Goal: Task Accomplishment & Management: Complete application form

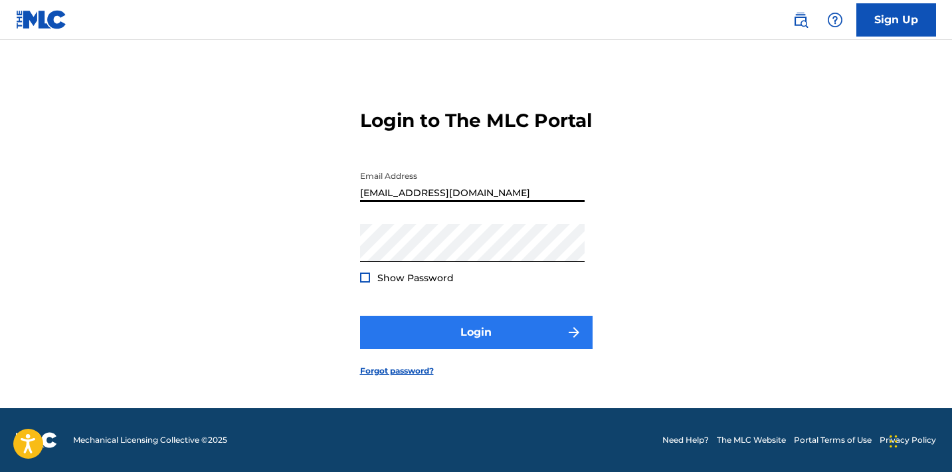
scroll to position [20, 0]
click at [486, 336] on button "Login" at bounding box center [476, 332] width 233 height 33
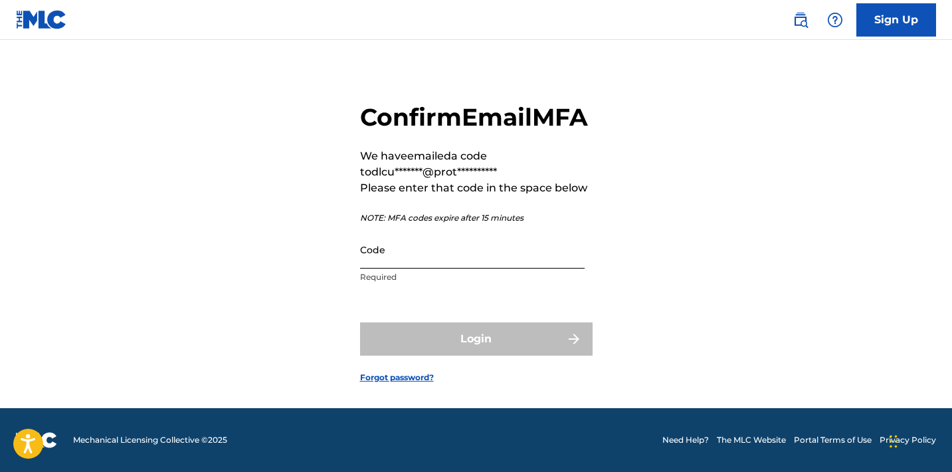
click at [444, 268] on input "Code" at bounding box center [472, 250] width 225 height 38
paste input "545174"
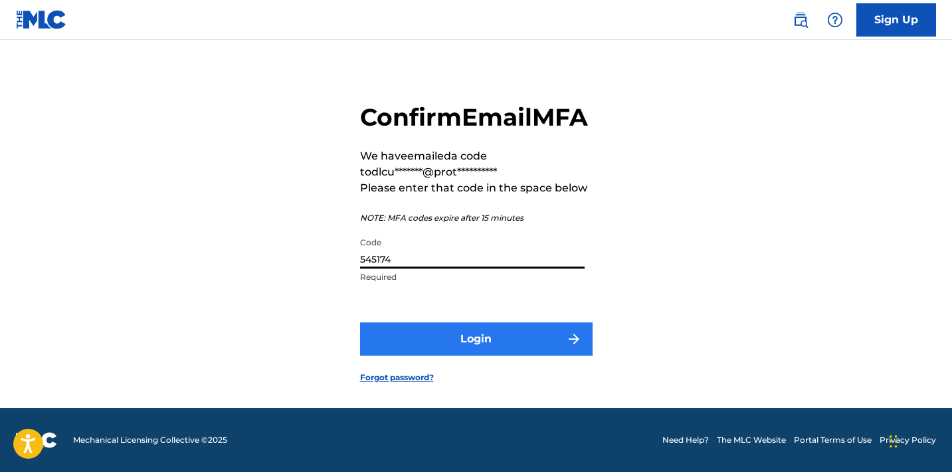
type input "545174"
click at [472, 355] on button "Login" at bounding box center [476, 338] width 233 height 33
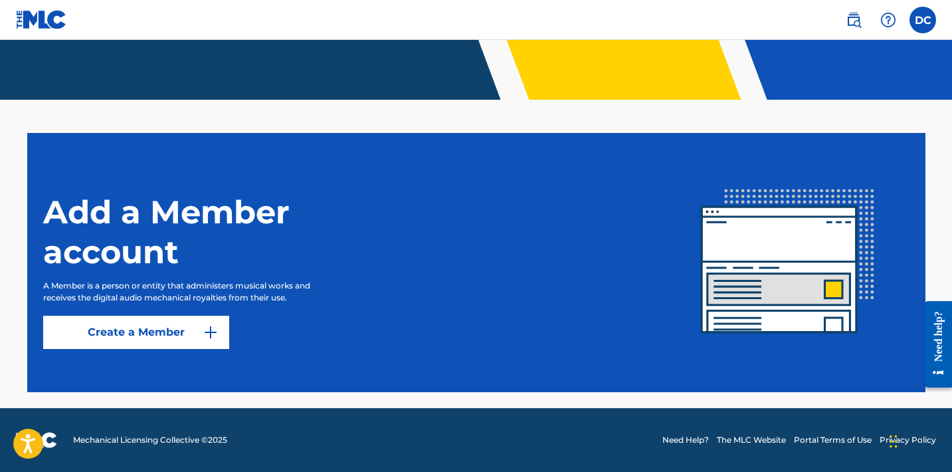
scroll to position [290, 0]
click at [192, 327] on link "Create a Member" at bounding box center [136, 332] width 186 height 33
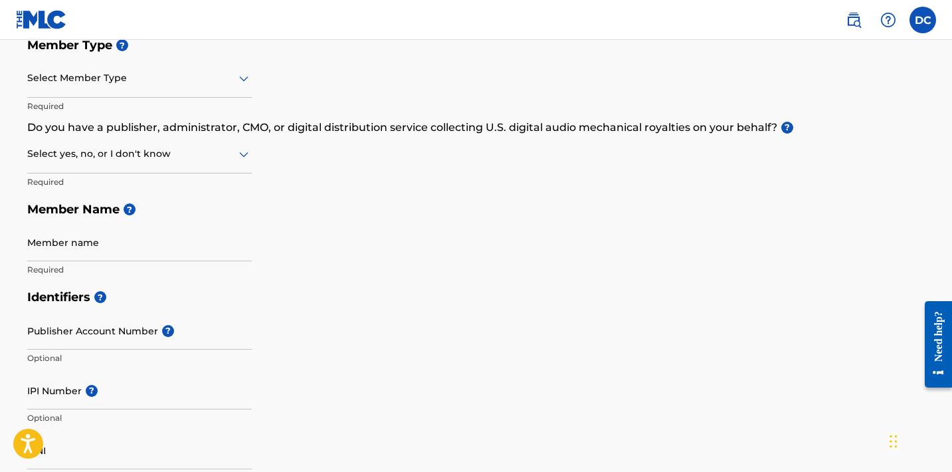
scroll to position [96, 0]
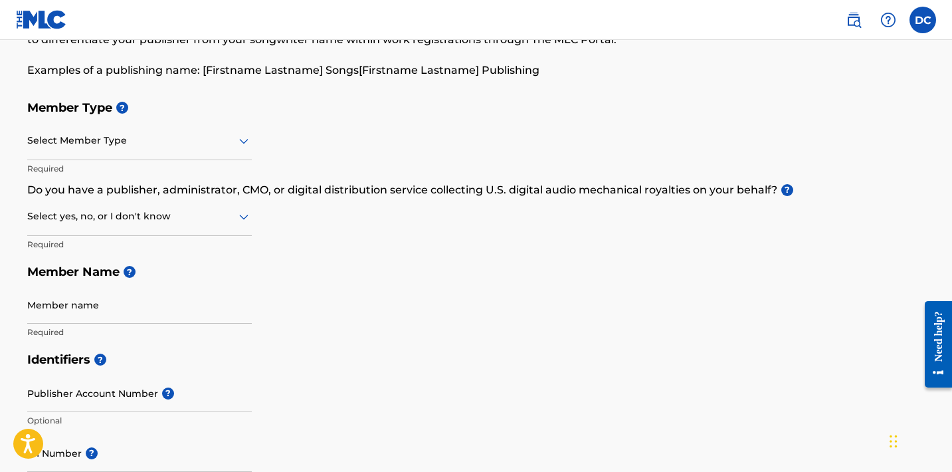
click at [207, 141] on div at bounding box center [139, 140] width 225 height 17
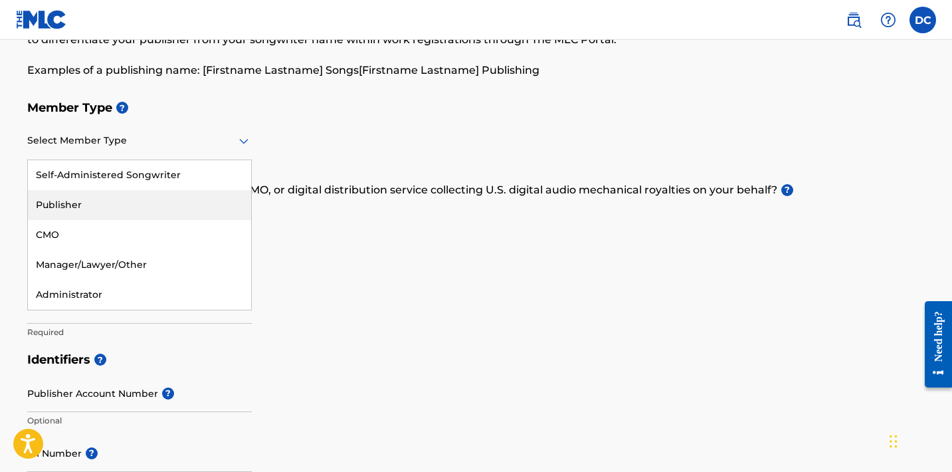
click at [373, 237] on div "Member Type ? Publisher, 2 of 5. 5 results available. Use Up and Down to choose…" at bounding box center [476, 220] width 898 height 252
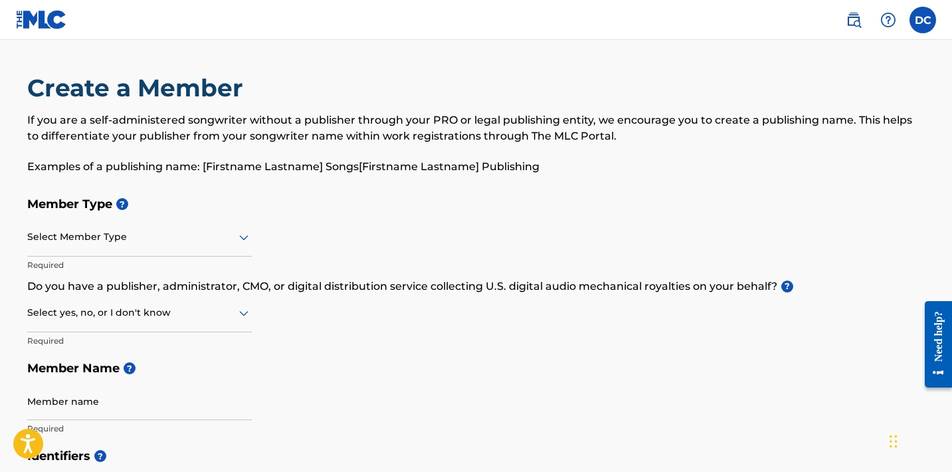
scroll to position [0, 0]
click at [168, 240] on div at bounding box center [139, 237] width 225 height 17
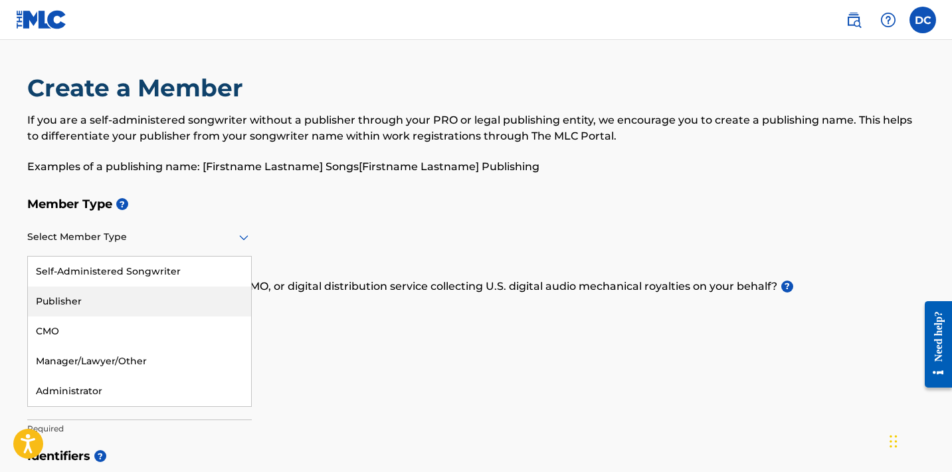
click at [507, 302] on div "Member Type ? Publisher, 2 of 5. 5 results available. Use Up and Down to choose…" at bounding box center [476, 316] width 898 height 252
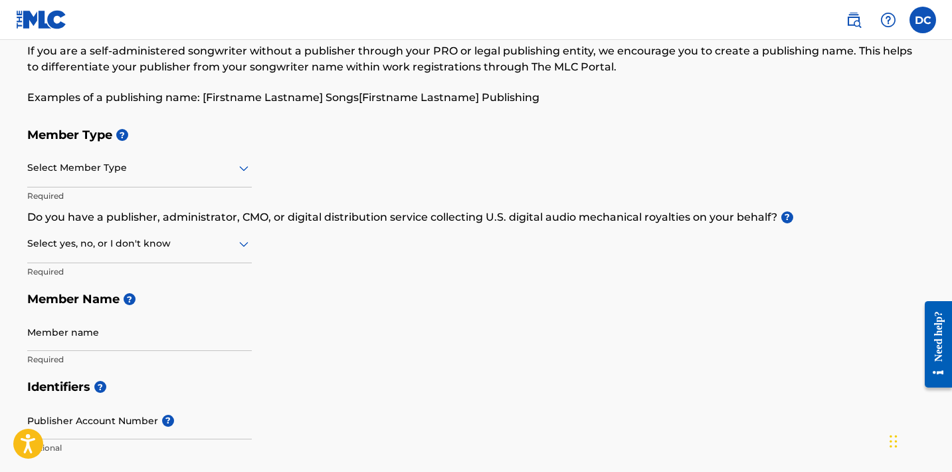
scroll to position [87, 0]
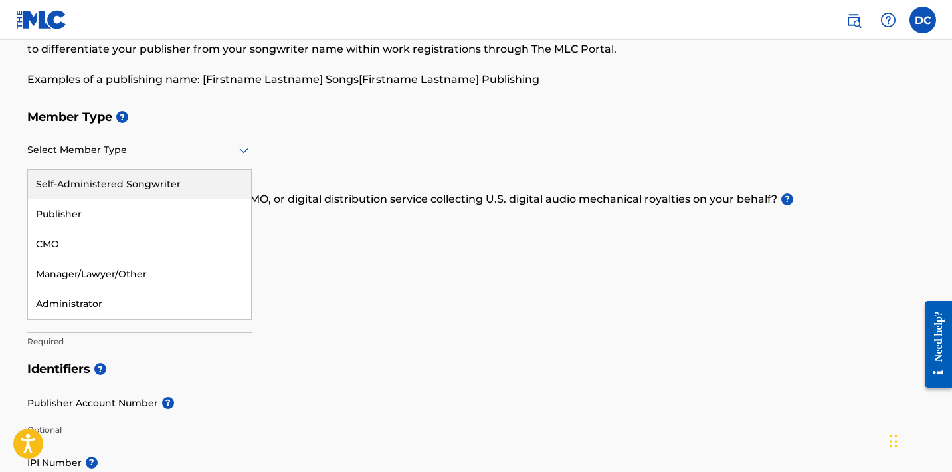
click at [211, 156] on div at bounding box center [139, 149] width 225 height 17
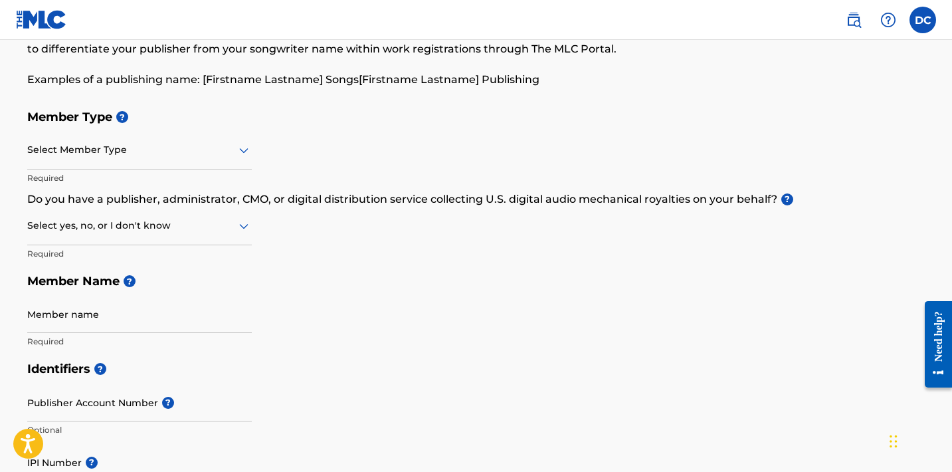
click at [333, 226] on div "Member Type ? Select Member Type Required Do you have a publisher, administrato…" at bounding box center [476, 229] width 898 height 252
click at [169, 159] on div "Select Member Type" at bounding box center [139, 151] width 225 height 38
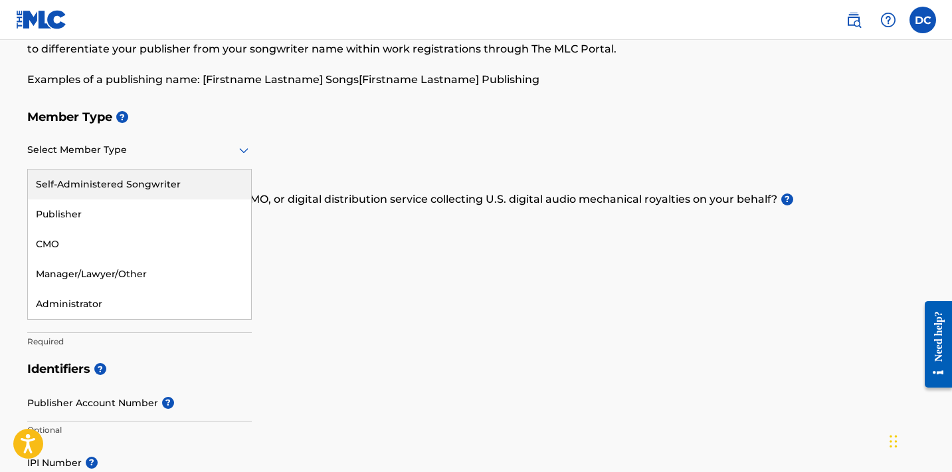
click at [129, 195] on div "Self-Administered Songwriter" at bounding box center [139, 184] width 223 height 30
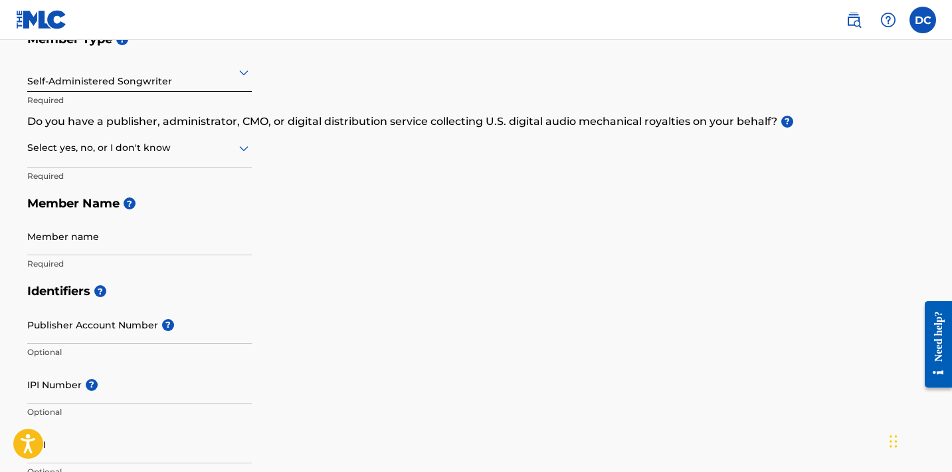
scroll to position [177, 0]
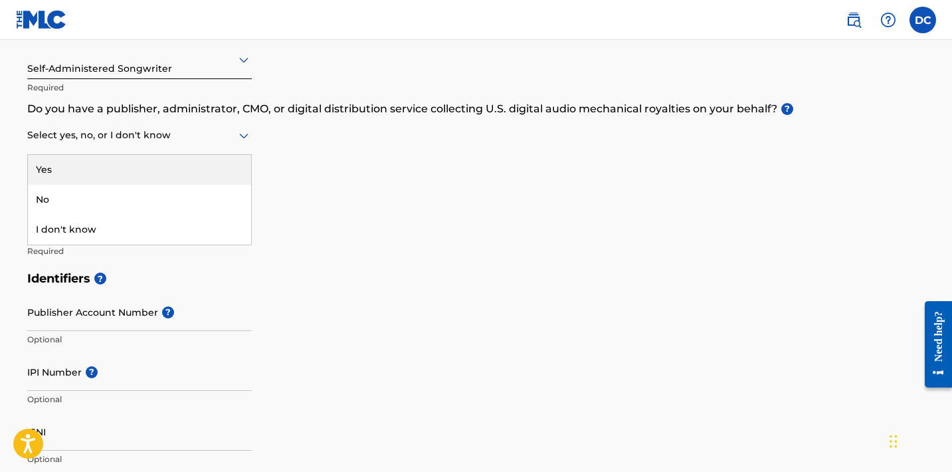
click at [197, 136] on div at bounding box center [139, 135] width 225 height 17
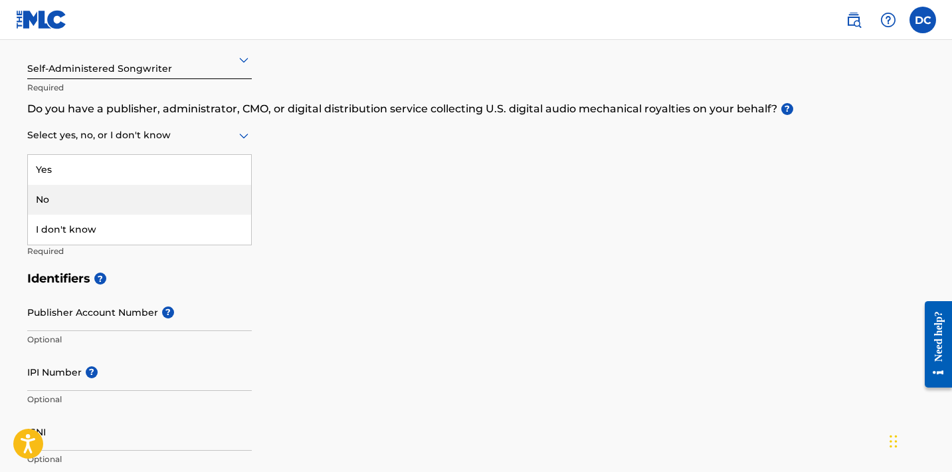
click at [124, 194] on div "No" at bounding box center [139, 200] width 223 height 30
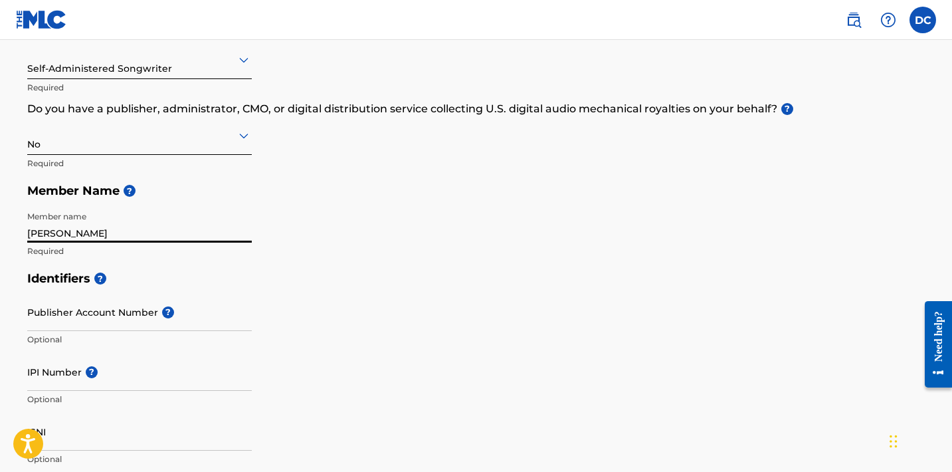
type input "[PERSON_NAME]"
click at [466, 342] on div "Identifiers ? Publisher Account Number ? Optional IPI Number ? Optional ISNI Op…" at bounding box center [476, 368] width 898 height 208
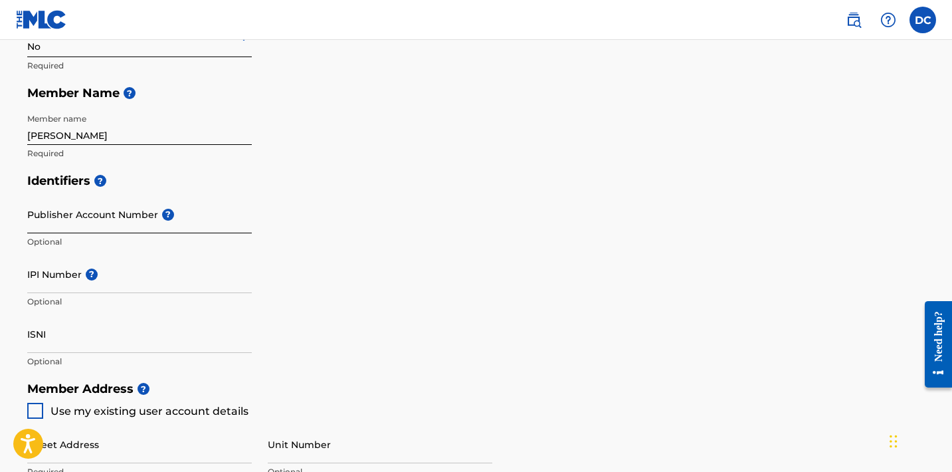
click at [116, 221] on input "Publisher Account Number ?" at bounding box center [139, 214] width 225 height 38
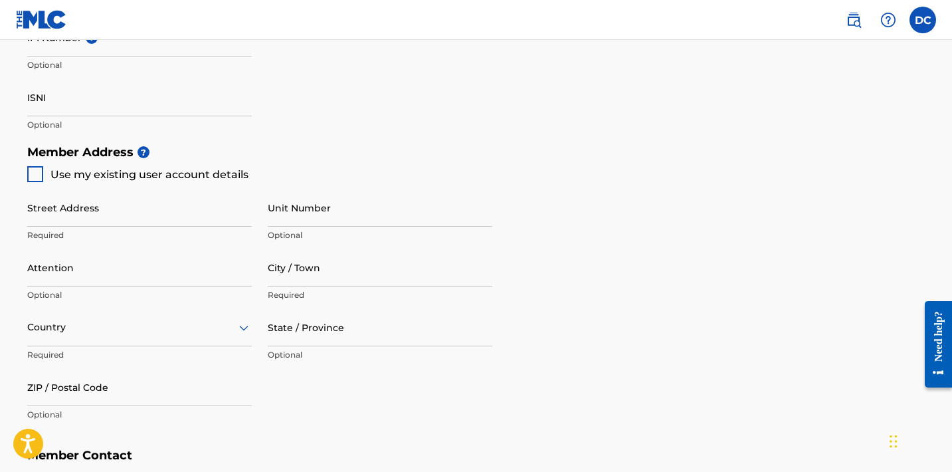
scroll to position [511, 0]
click at [36, 177] on div at bounding box center [35, 175] width 16 height 16
type input "[STREET_ADDRESS]"
type input "[GEOGRAPHIC_DATA]"
type input "11221"
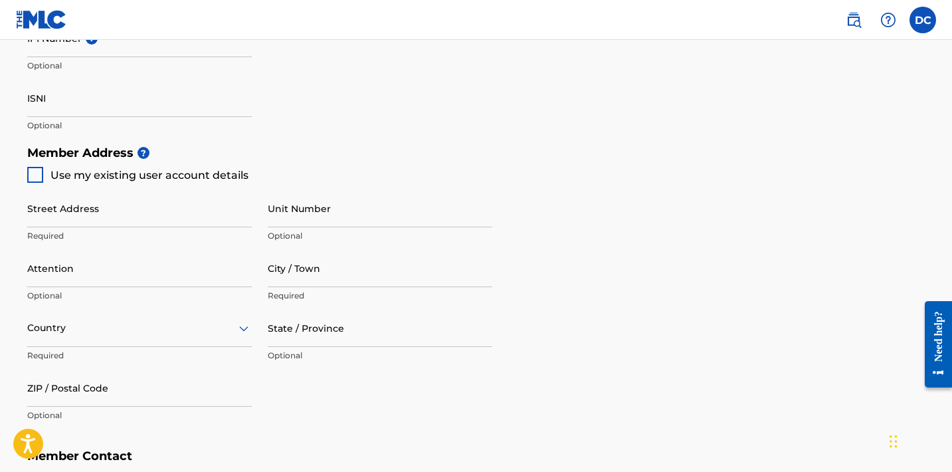
type input "814"
type input "3301655"
type input "[EMAIL_ADDRESS][DOMAIN_NAME]"
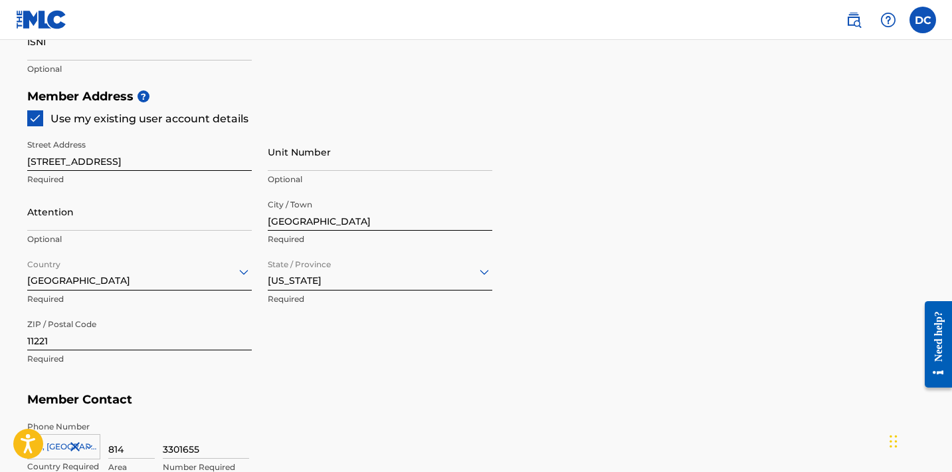
scroll to position [568, 0]
type input "1"
click at [337, 338] on div "Street Address [STREET_ADDRESS] Optional Attention Optional City / Town [GEOGRA…" at bounding box center [259, 252] width 465 height 252
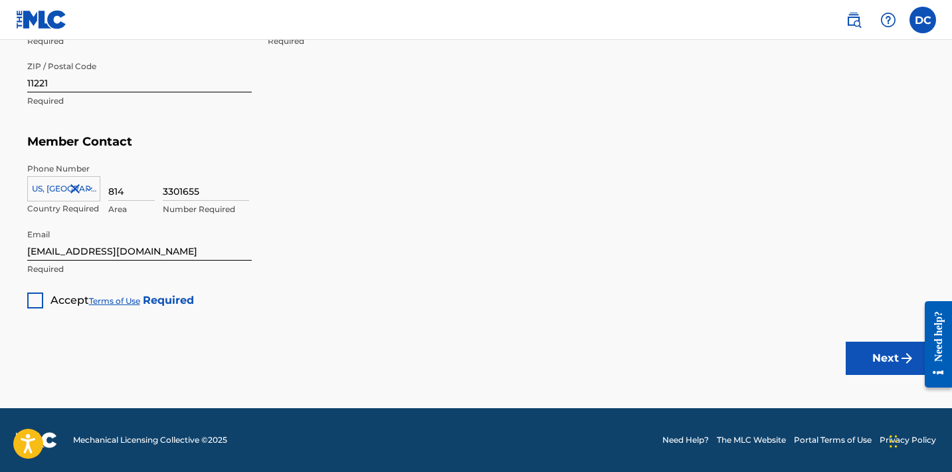
scroll to position [823, 0]
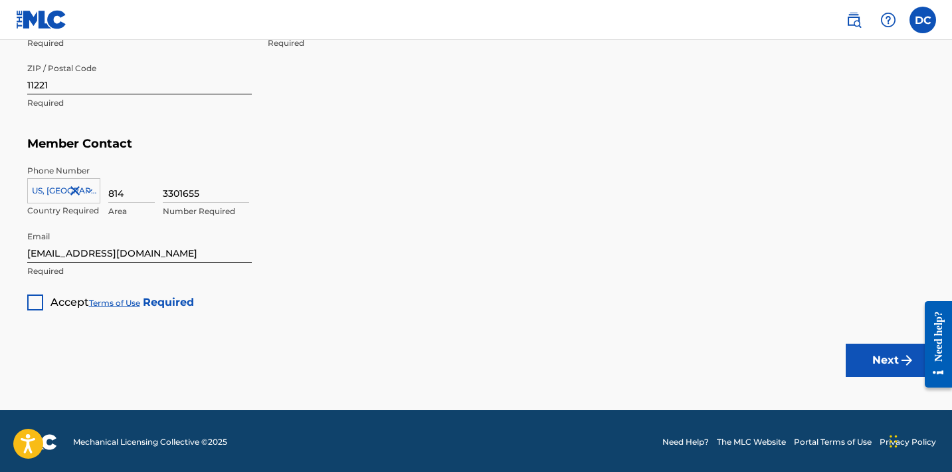
click at [36, 299] on div at bounding box center [35, 302] width 16 height 16
click at [874, 358] on button "Next" at bounding box center [886, 359] width 80 height 33
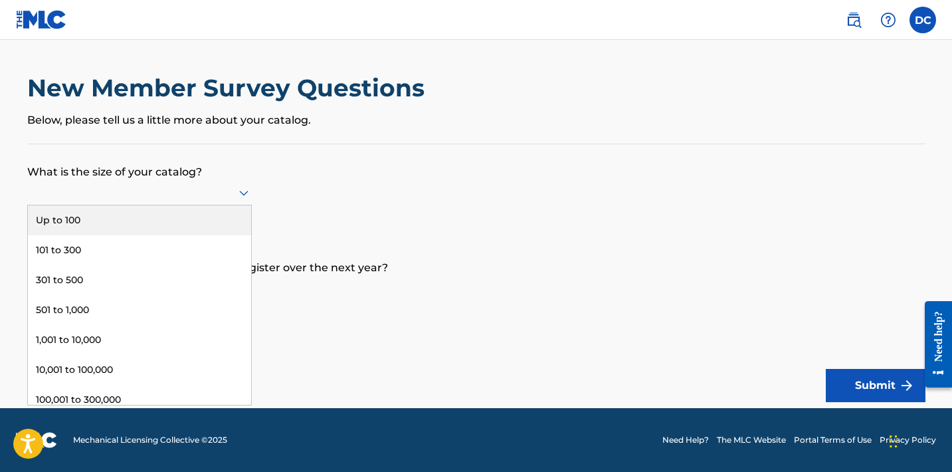
click at [222, 191] on div at bounding box center [139, 192] width 225 height 17
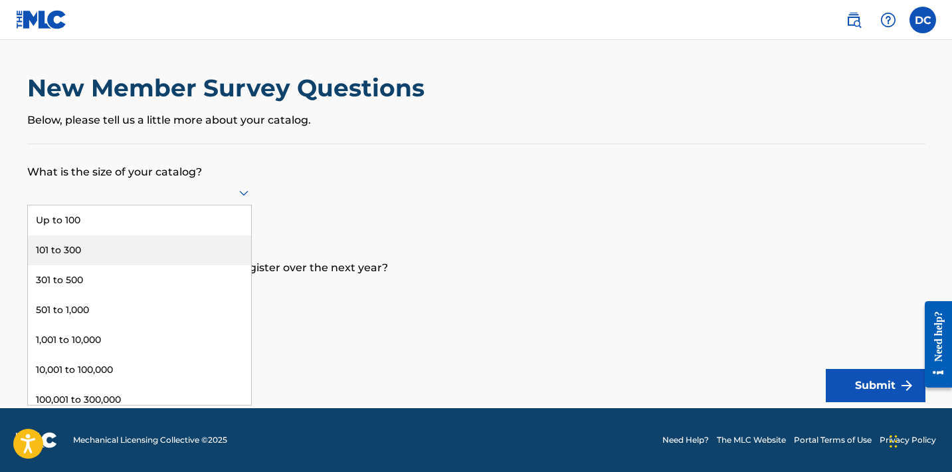
click at [395, 274] on p "How many works are you expecting to register over the next year?" at bounding box center [476, 258] width 898 height 36
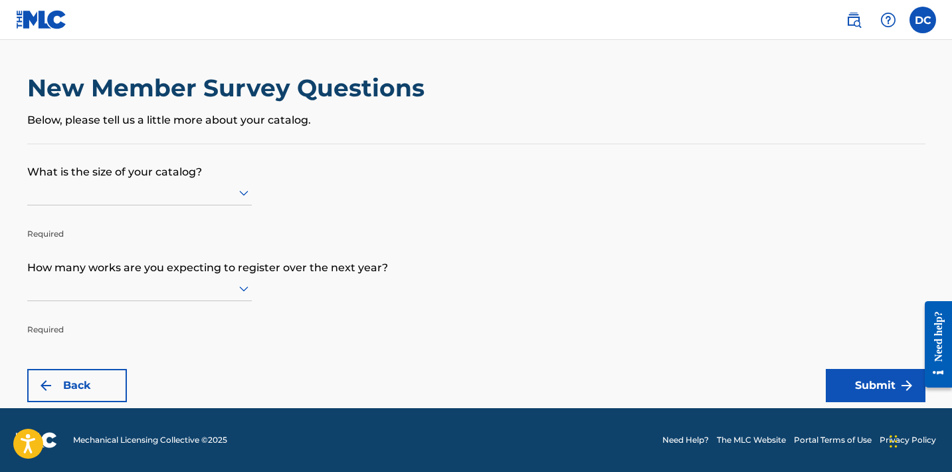
click at [215, 205] on div at bounding box center [139, 192] width 225 height 25
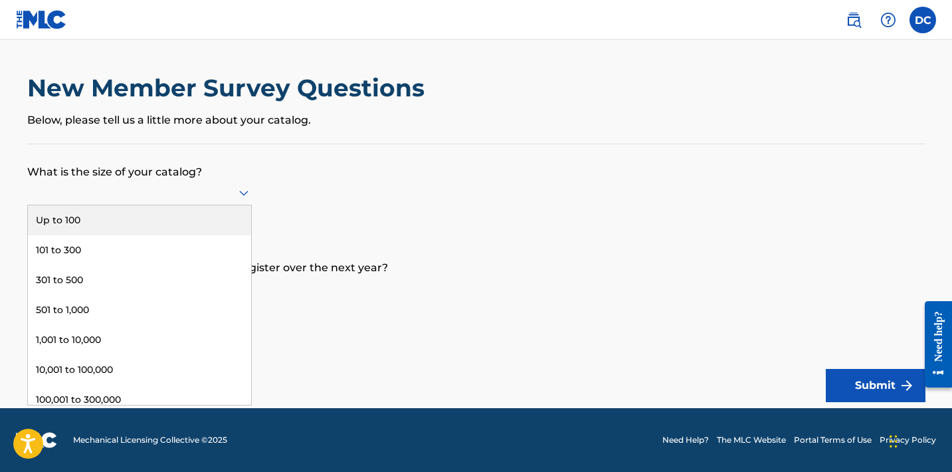
click at [76, 235] on div "Up to 100" at bounding box center [139, 220] width 223 height 30
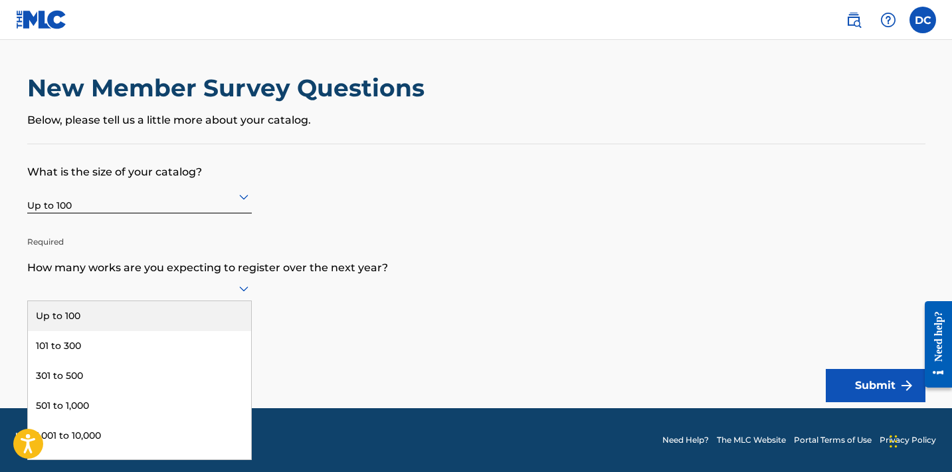
scroll to position [1, 0]
click at [225, 296] on div at bounding box center [139, 288] width 225 height 17
click at [172, 330] on div "Up to 100" at bounding box center [139, 316] width 223 height 30
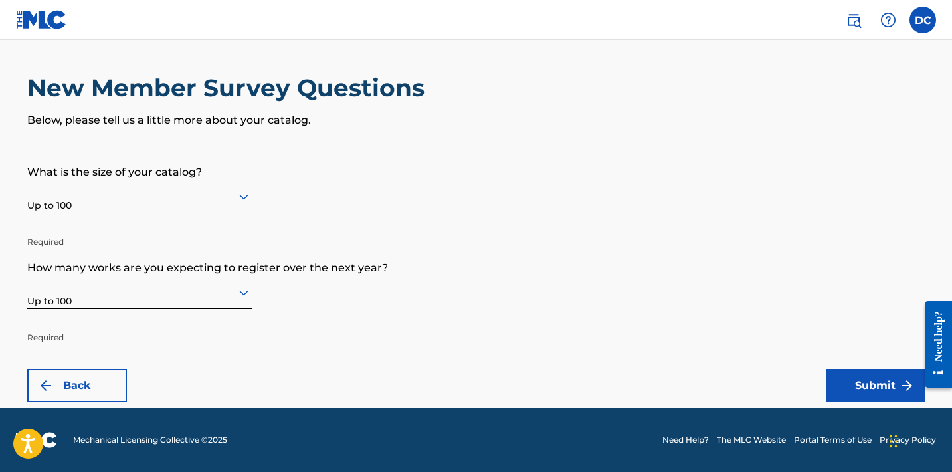
scroll to position [0, 0]
click at [851, 391] on button "Submit" at bounding box center [876, 385] width 100 height 33
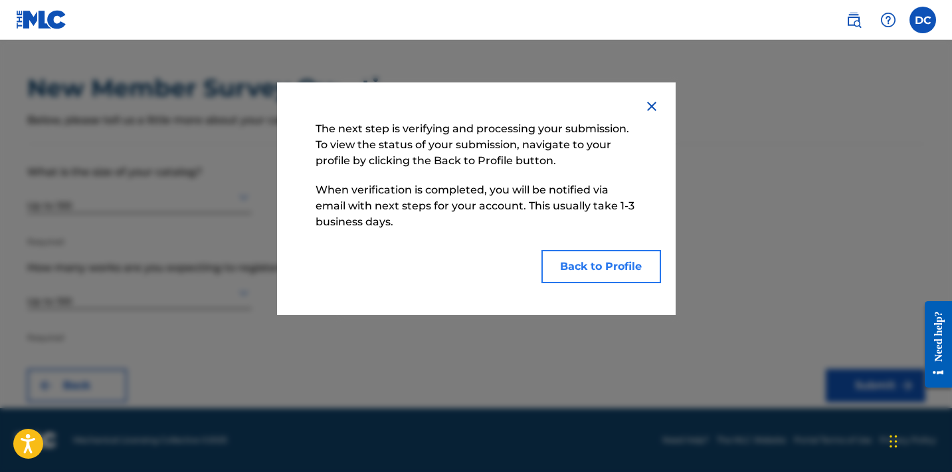
click at [576, 267] on button "Back to Profile" at bounding box center [601, 266] width 120 height 33
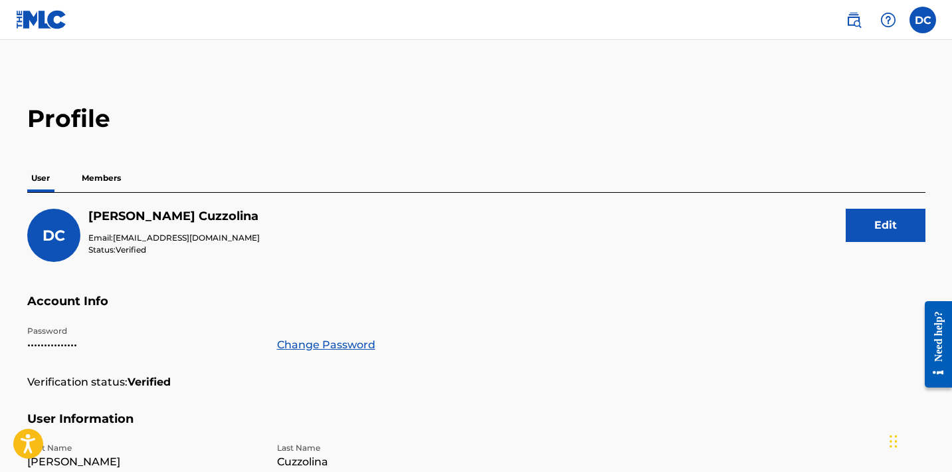
click at [117, 175] on p "Members" at bounding box center [101, 178] width 47 height 28
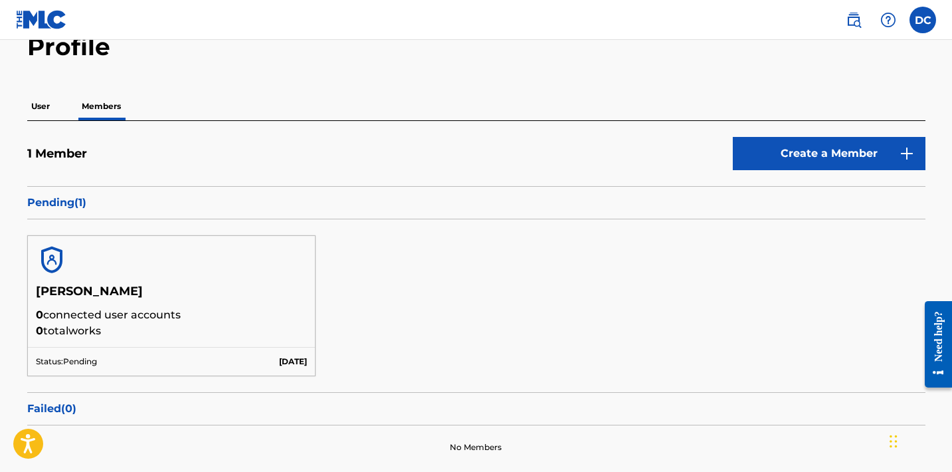
scroll to position [88, 0]
